Goal: Information Seeking & Learning: Learn about a topic

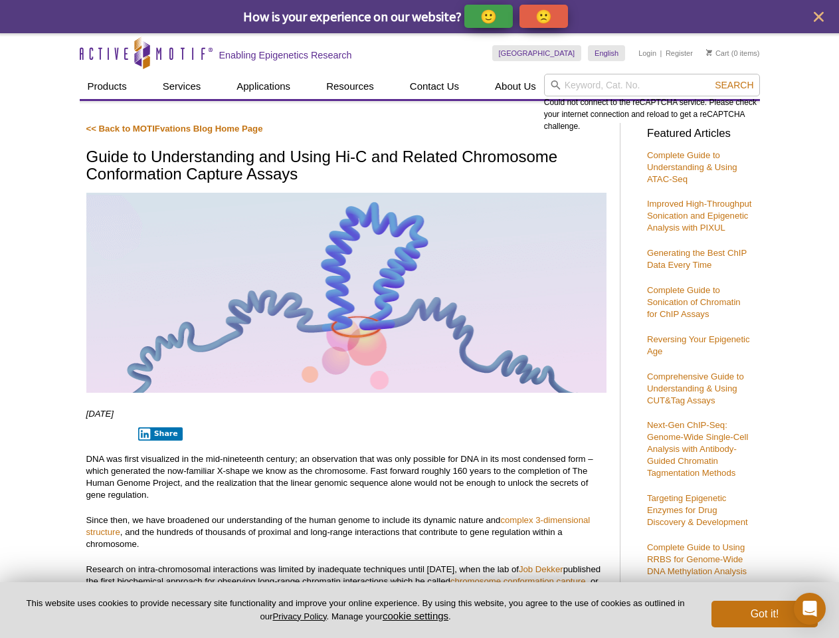
click at [490, 16] on p "🙂" at bounding box center [488, 16] width 17 height 17
click at [546, 16] on span "Give Feedback" at bounding box center [541, 16] width 79 height 15
click at [818, 17] on icon "close" at bounding box center [819, 17] width 10 height 10
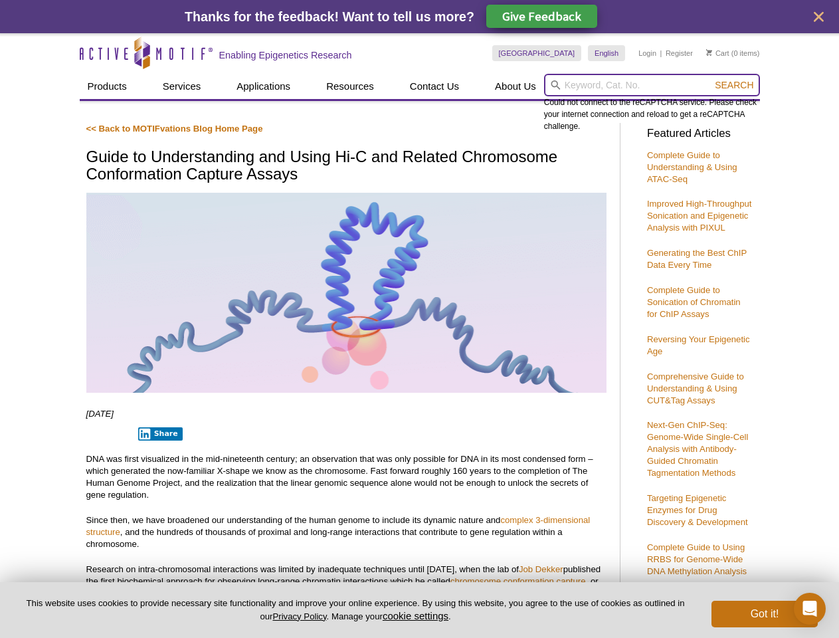
click at [652, 85] on input "search" at bounding box center [652, 85] width 216 height 23
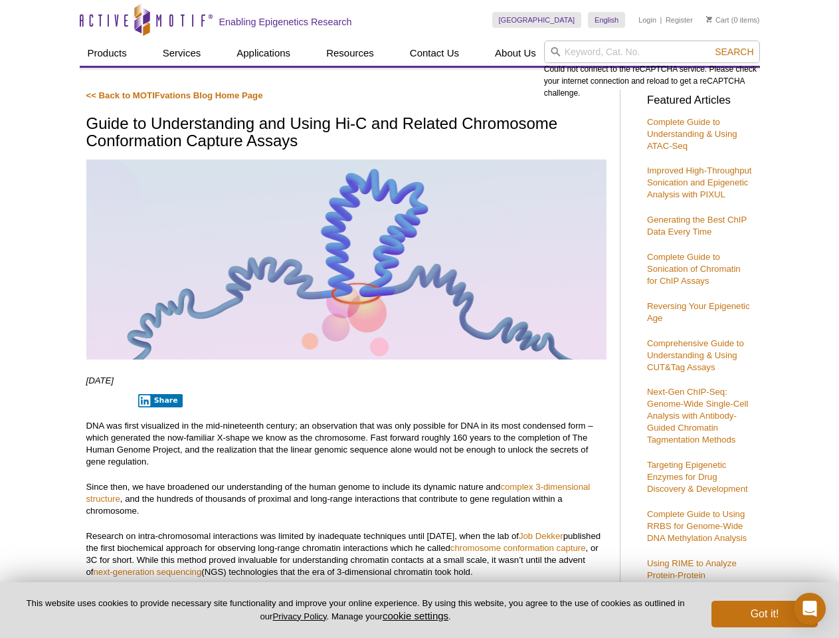
click at [734, 85] on div "Could not connect to the reCAPTCHA service. Please check your internet connecti…" at bounding box center [652, 70] width 216 height 58
click at [157, 434] on p "DNA was first visualized in the mid-nineteenth century; an observation that was…" at bounding box center [346, 444] width 520 height 48
click at [418, 615] on button "cookie settings" at bounding box center [416, 615] width 66 height 11
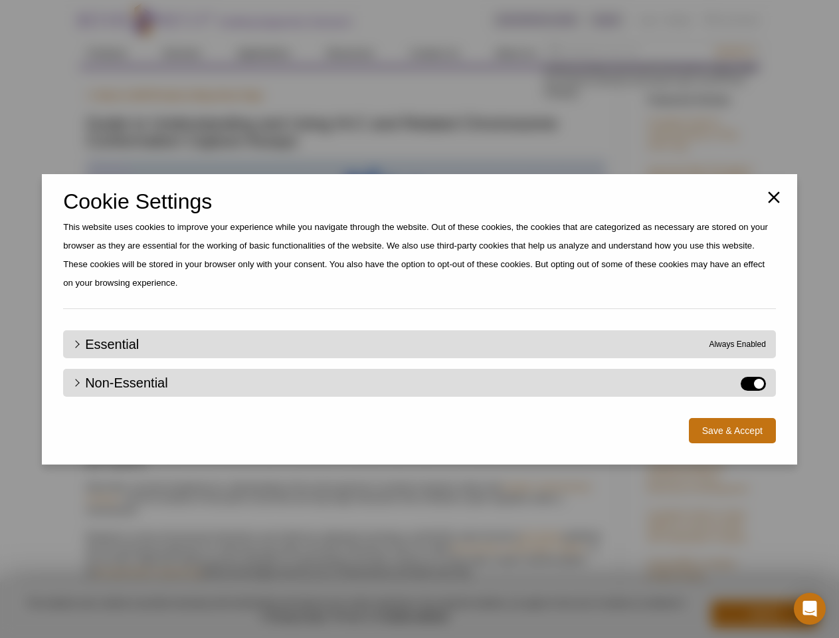
click at [765, 614] on div "Close Cookie Settings This website uses cookies to improve your experience whil…" at bounding box center [419, 319] width 839 height 638
click at [810, 608] on icon "Open Intercom Messenger" at bounding box center [810, 608] width 14 height 16
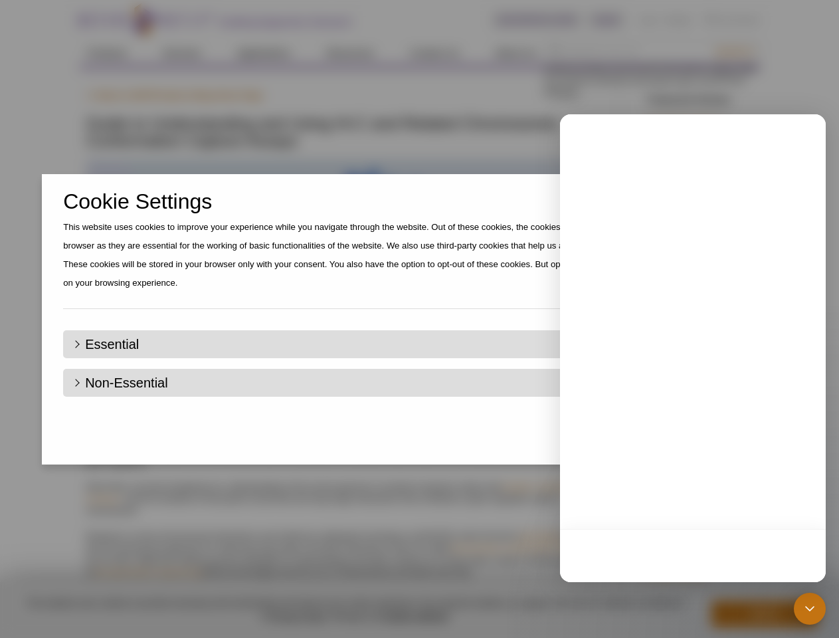
click at [734, 52] on div "Close Cookie Settings This website uses cookies to improve your experience whil…" at bounding box center [419, 319] width 839 height 638
